Goal: Information Seeking & Learning: Learn about a topic

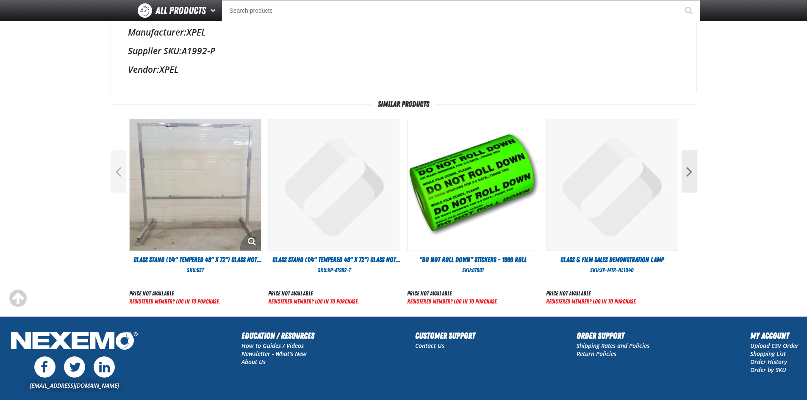
scroll to position [254, 0]
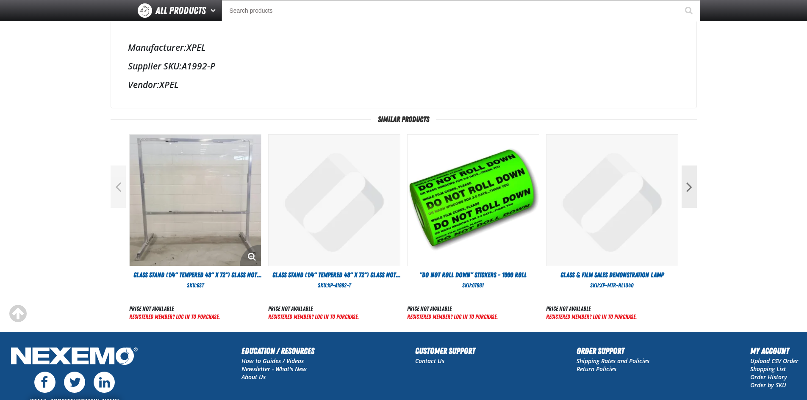
click at [200, 188] on img at bounding box center [195, 200] width 131 height 131
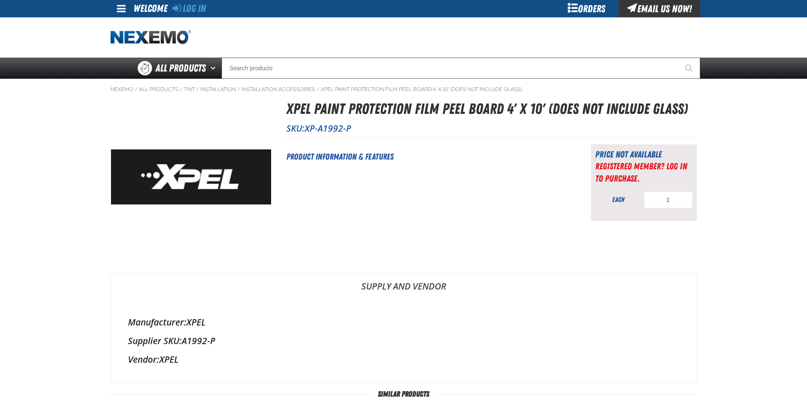
scroll to position [0, 0]
click at [583, 9] on div "Orders" at bounding box center [587, 9] width 64 height 18
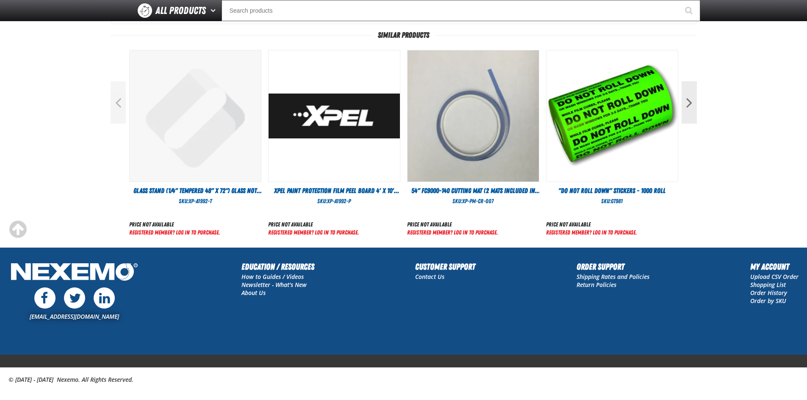
scroll to position [339, 0]
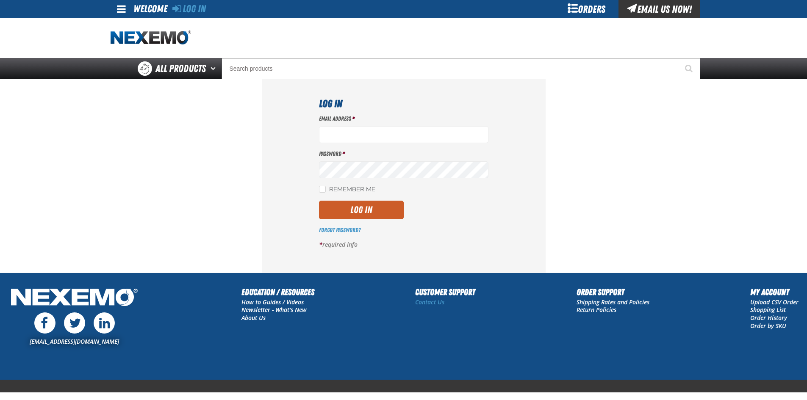
click at [430, 304] on link "Contact Us" at bounding box center [429, 302] width 29 height 8
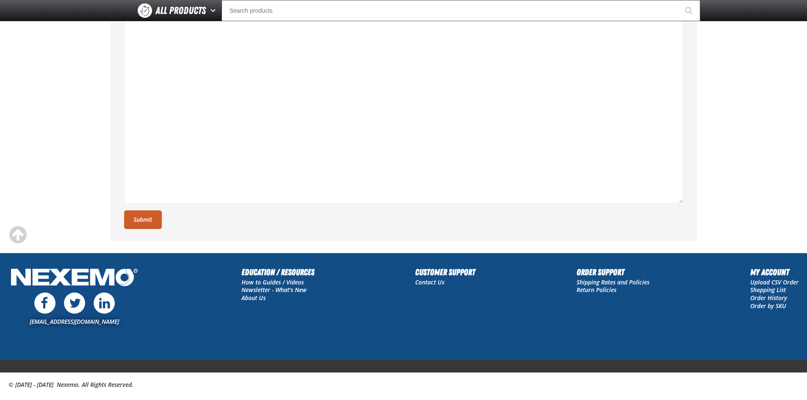
scroll to position [294, 0]
